Goal: Transaction & Acquisition: Purchase product/service

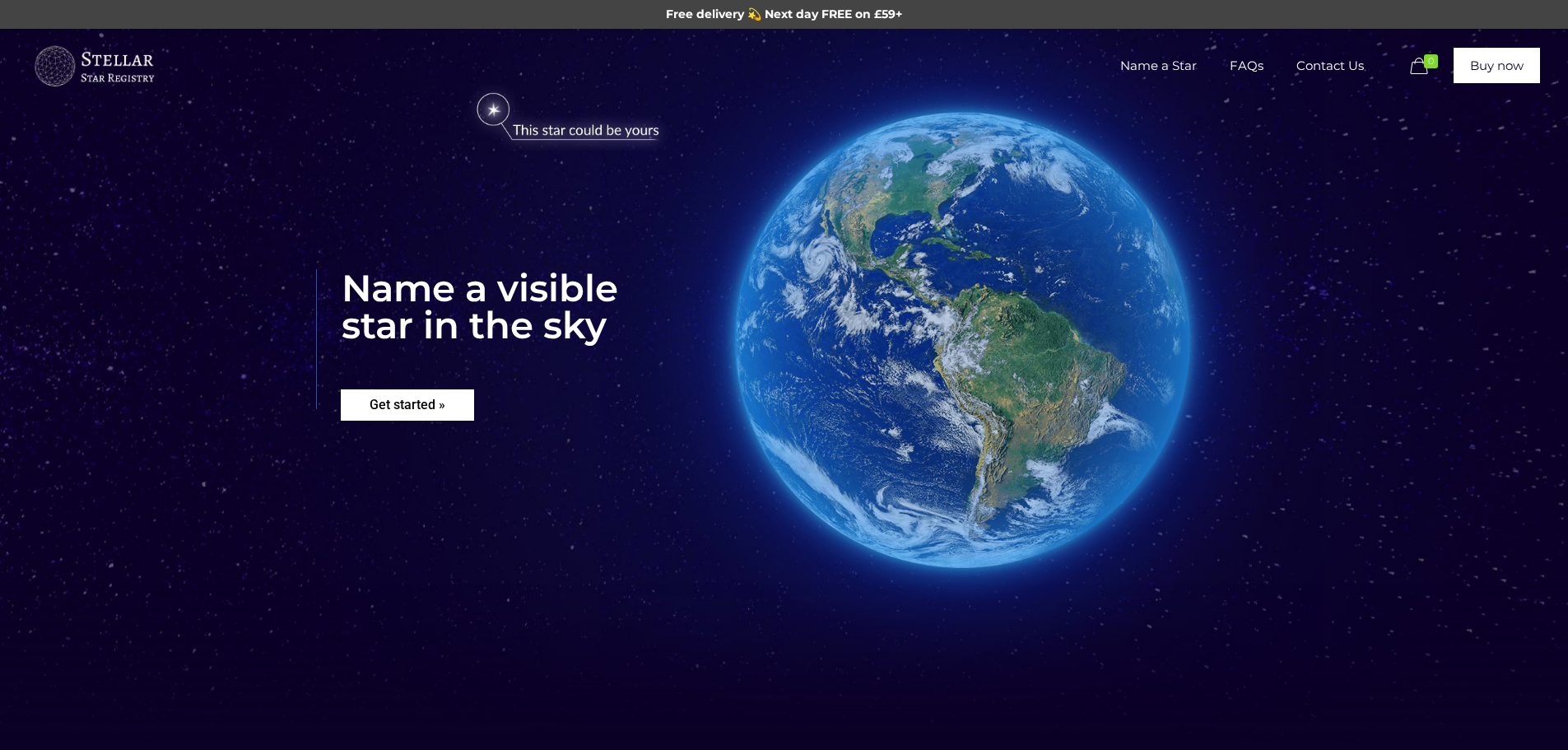
click at [377, 417] on rs-layer "Get started »" at bounding box center [407, 406] width 133 height 32
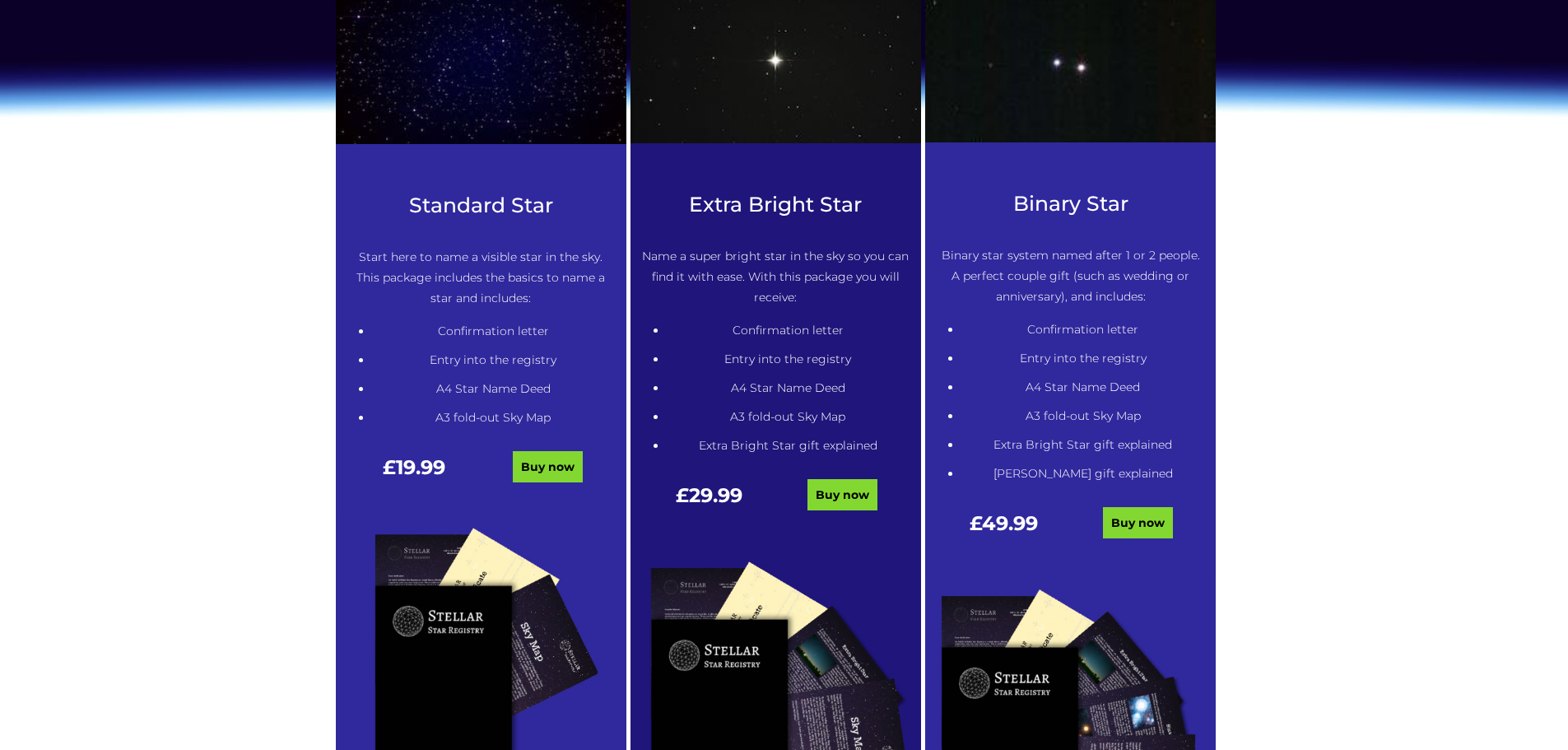
scroll to position [792, 0]
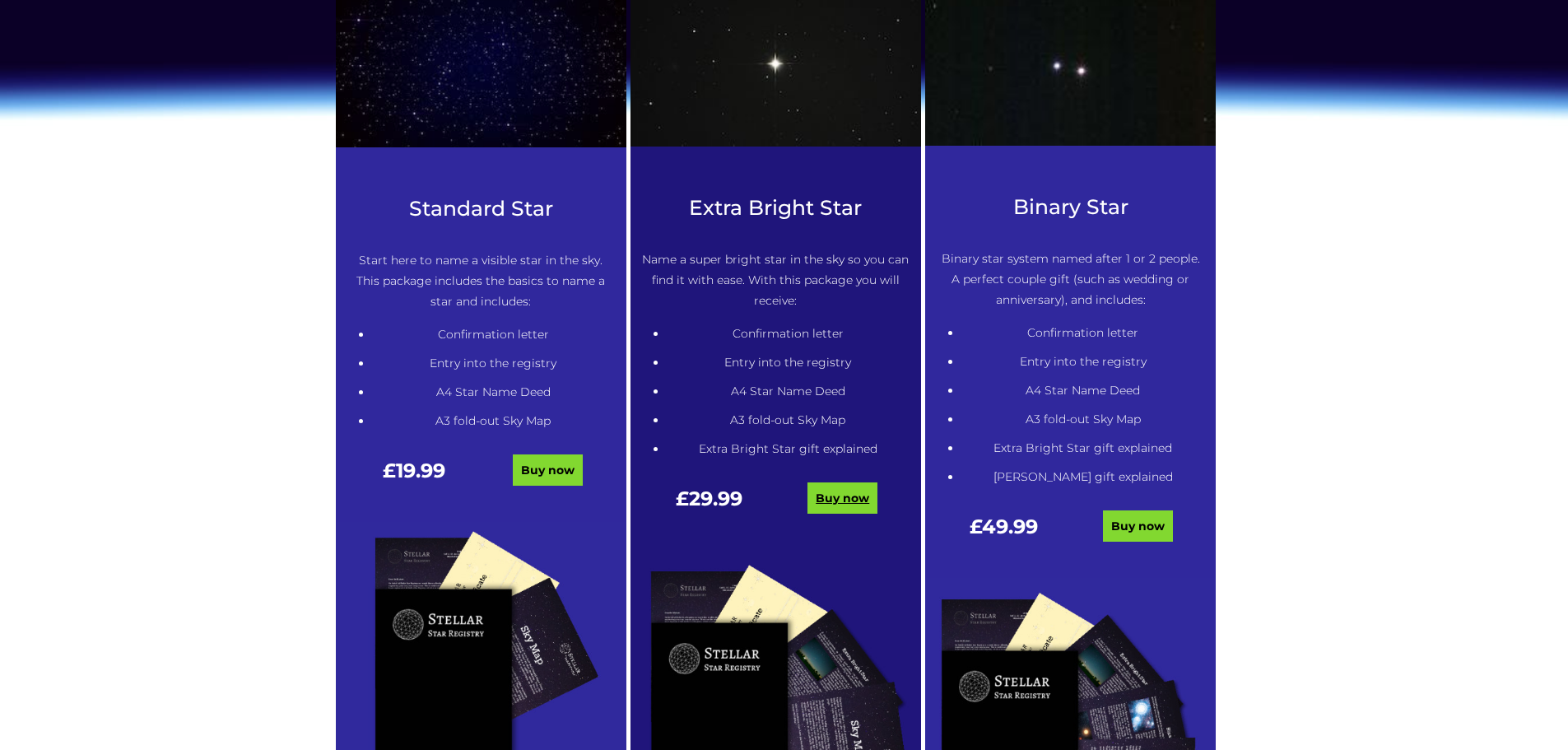
click at [840, 490] on link "Buy now" at bounding box center [843, 498] width 70 height 32
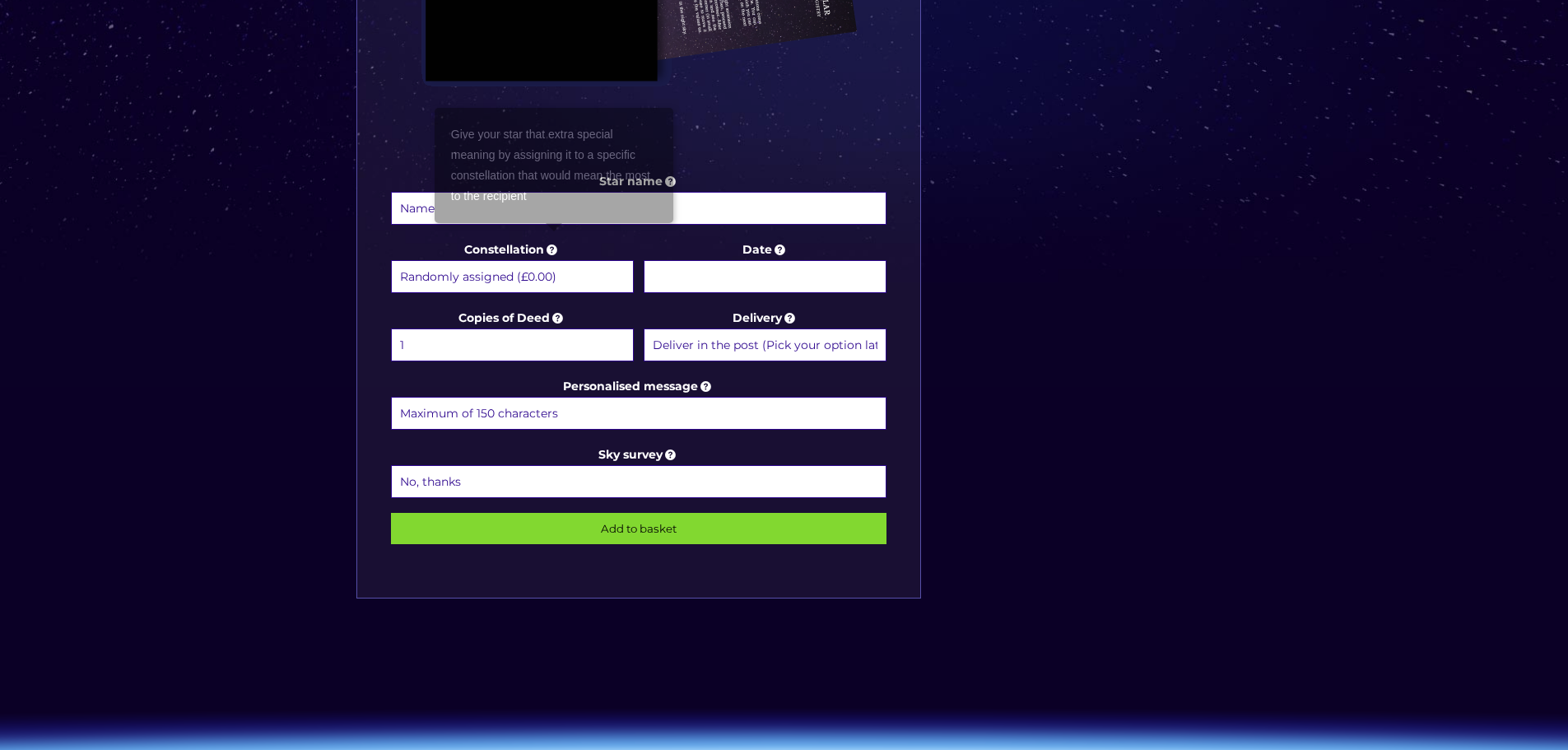
scroll to position [741, 0]
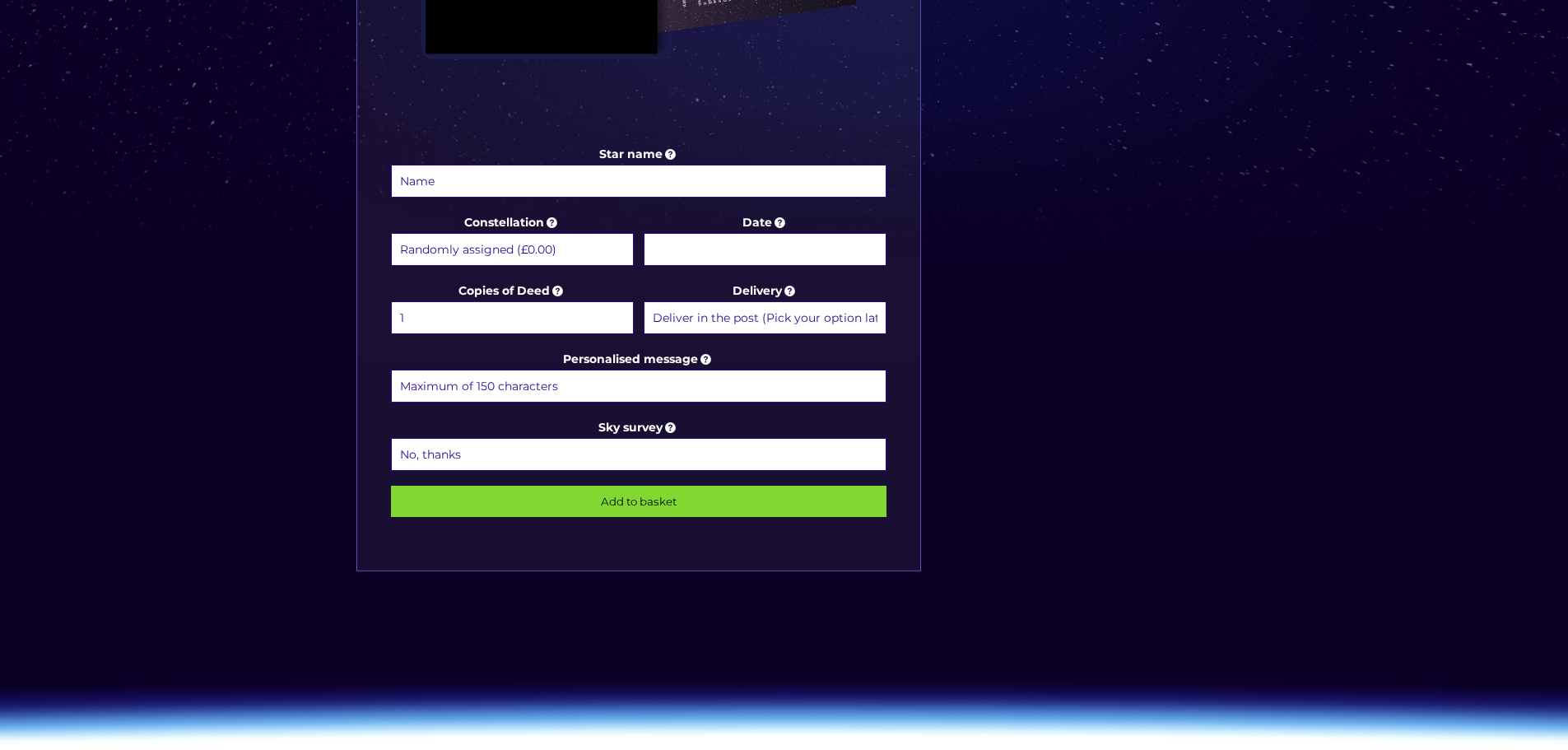
click at [524, 253] on select "Randomly assigned (£0.00) Aquarius - 20 Jan - 18 Feb (+£9.99) Aries - 21 Mar - …" at bounding box center [512, 249] width 243 height 33
click at [1109, 371] on div "Star name Star name two (Optional) Constellation Randomly assigned (£0.00) Aqua…" at bounding box center [784, 78] width 872 height 1053
